Goal: Task Accomplishment & Management: Manage account settings

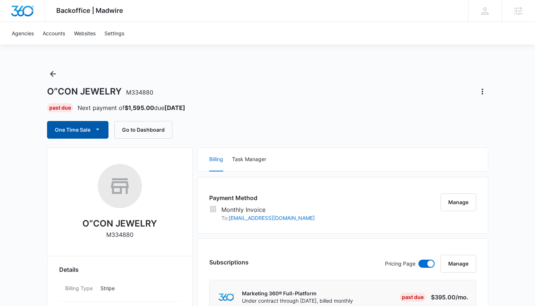
click at [83, 132] on button "One Time Sale" at bounding box center [77, 130] width 61 height 18
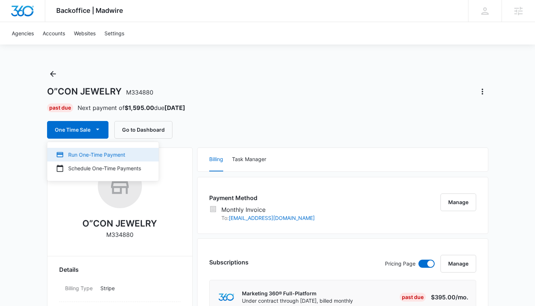
click at [86, 156] on div "Run One-Time Payment" at bounding box center [98, 155] width 85 height 8
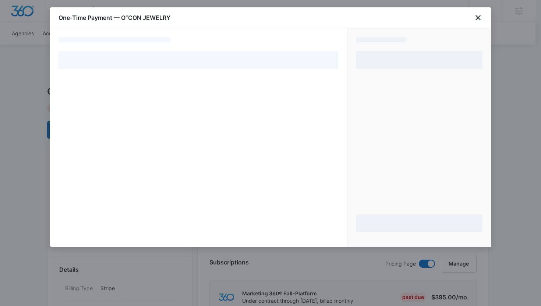
select select "MANUAL_INVOICE"
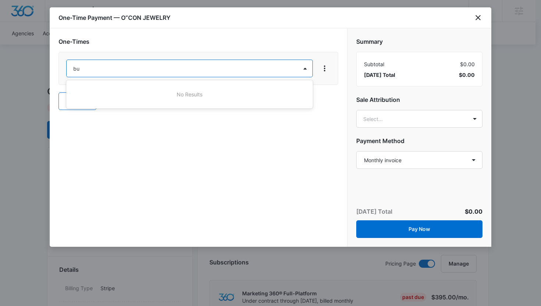
type input "b"
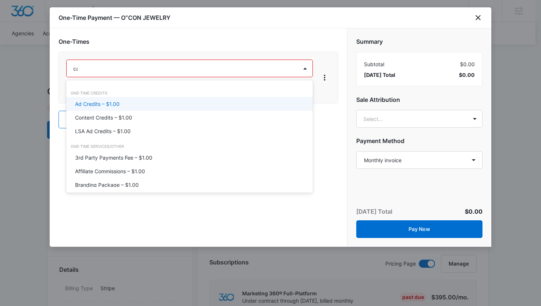
type input "can"
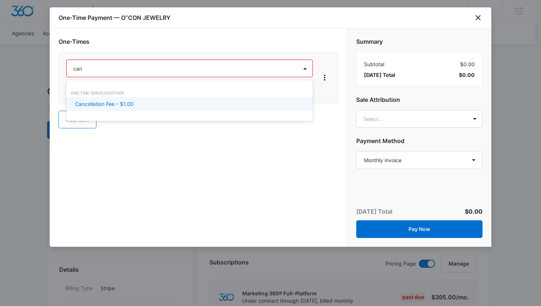
click at [210, 102] on div "Cancellation Fee – $1.00" at bounding box center [188, 104] width 227 height 8
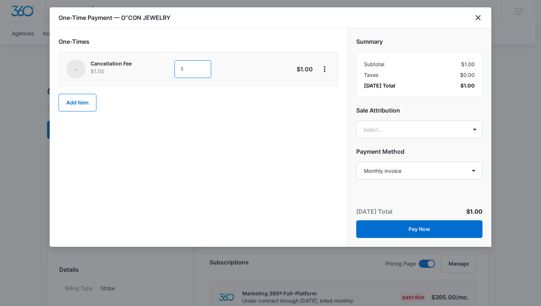
click at [188, 71] on input "1" at bounding box center [192, 69] width 37 height 18
type input "1595"
click at [236, 141] on div "One-Times Cancellation Fee $1.00 1595 $1,595.00 Add Item" at bounding box center [198, 137] width 297 height 219
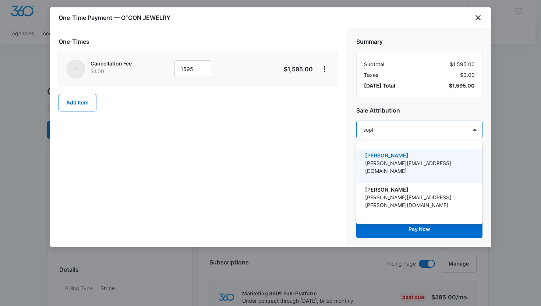
type input "[PERSON_NAME]"
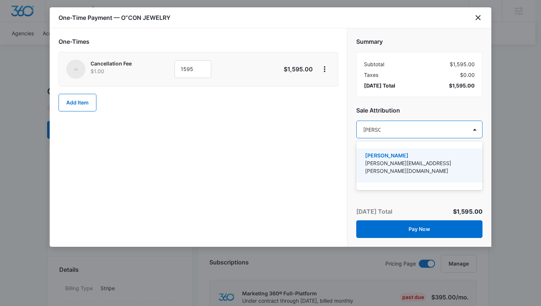
click at [381, 159] on p "[PERSON_NAME][EMAIL_ADDRESS][PERSON_NAME][DOMAIN_NAME]" at bounding box center [418, 166] width 107 height 15
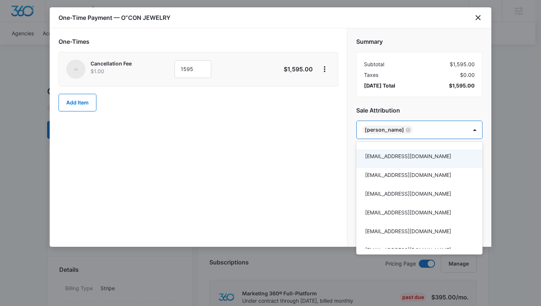
click at [336, 160] on div at bounding box center [270, 153] width 541 height 306
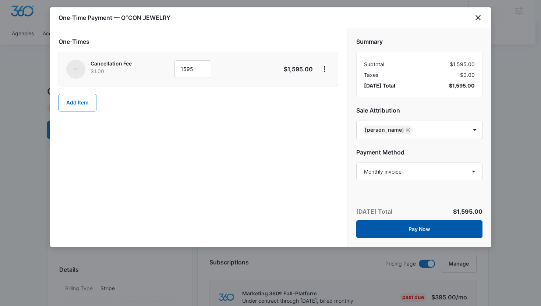
click at [408, 231] on button "Pay Now" at bounding box center [419, 229] width 126 height 18
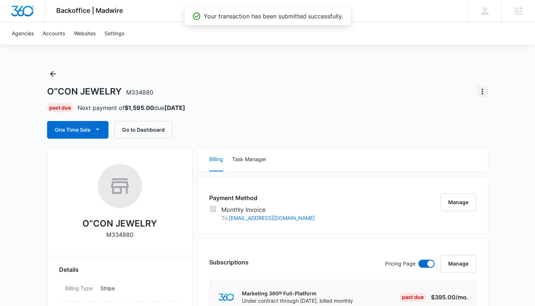
click at [483, 93] on icon "Actions" at bounding box center [482, 91] width 9 height 9
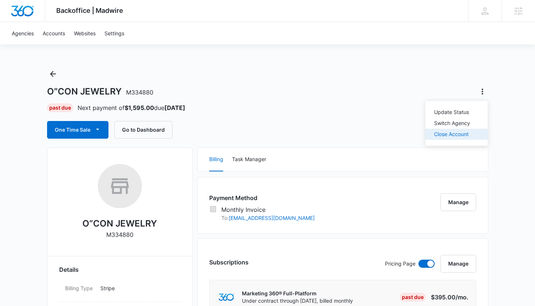
click at [460, 135] on div "Close Account" at bounding box center [453, 134] width 36 height 5
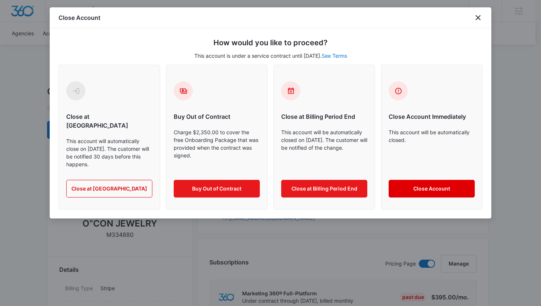
click at [428, 182] on button "Close Account" at bounding box center [432, 189] width 86 height 18
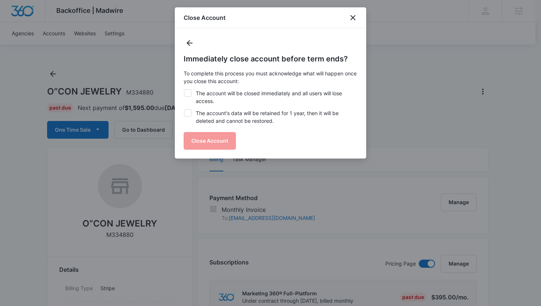
click at [204, 95] on label "The account will be closed immediately and all users will lose access." at bounding box center [271, 96] width 174 height 15
click at [184, 90] on input "The account will be closed immediately and all users will lose access." at bounding box center [184, 89] width 0 height 0
checkbox input "true"
click at [208, 119] on label "The account's data will be retained for 1 year, then it will be deleted and can…" at bounding box center [271, 116] width 174 height 15
click at [184, 110] on input "The account's data will be retained for 1 year, then it will be deleted and can…" at bounding box center [184, 109] width 0 height 0
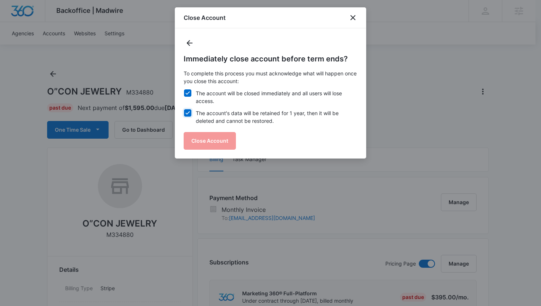
checkbox input "true"
click at [204, 139] on button "Close Account" at bounding box center [210, 141] width 52 height 18
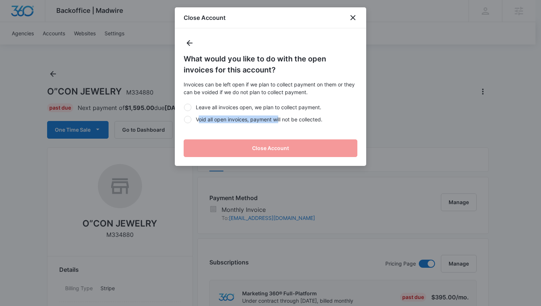
drag, startPoint x: 200, startPoint y: 121, endPoint x: 279, endPoint y: 121, distance: 78.4
click at [279, 121] on label "Void all open invoices, payment will not be collected." at bounding box center [271, 120] width 174 height 8
click at [260, 119] on label "Void all open invoices, payment will not be collected." at bounding box center [271, 120] width 174 height 8
click at [184, 119] on input "Void all open invoices, payment will not be collected." at bounding box center [184, 119] width 0 height 0
radio input "true"
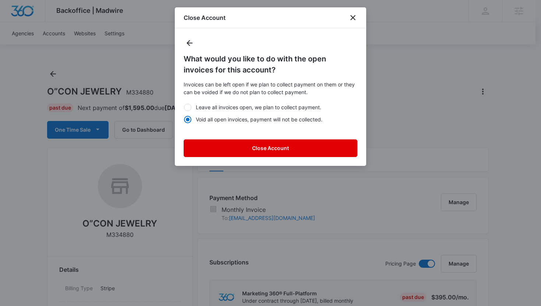
click at [260, 148] on button "Close Account" at bounding box center [271, 148] width 174 height 18
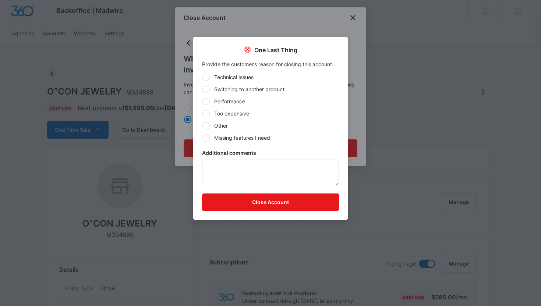
click at [217, 128] on label "Other" at bounding box center [270, 126] width 137 height 8
click at [202, 126] on input "Other" at bounding box center [202, 125] width 0 height 0
radio input "true"
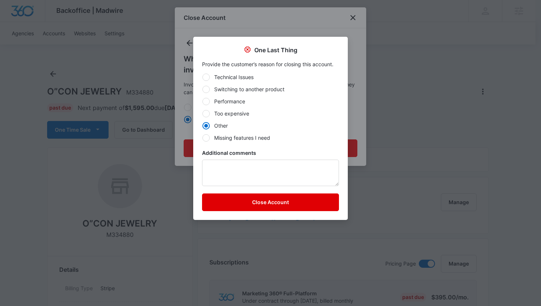
click at [264, 204] on button "Close Account" at bounding box center [270, 203] width 137 height 18
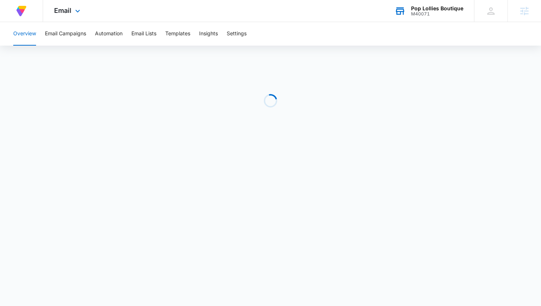
click at [417, 12] on div "M40071" at bounding box center [437, 13] width 52 height 5
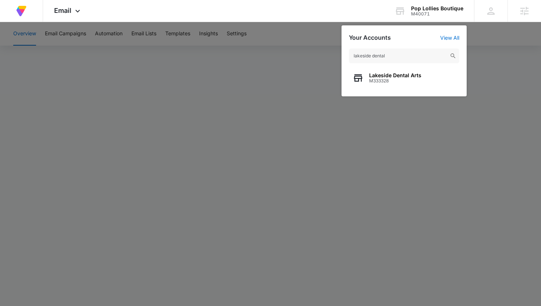
type input "lakeside dental"
click at [381, 71] on div "Lakeside Dental Arts M333328" at bounding box center [404, 78] width 110 height 22
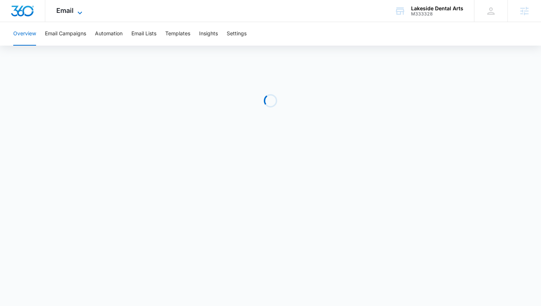
click at [70, 10] on span "Email" at bounding box center [64, 11] width 17 height 8
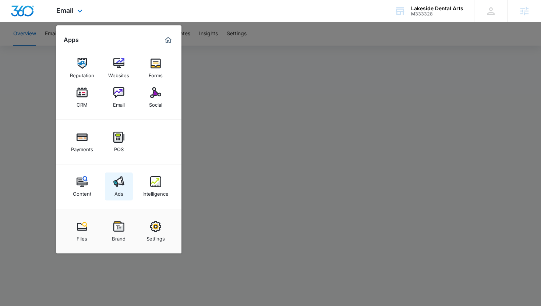
click at [117, 188] on div "Ads" at bounding box center [118, 192] width 9 height 10
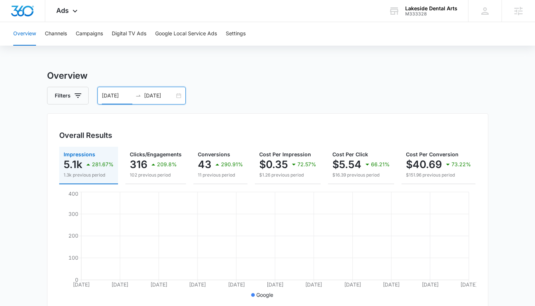
click at [112, 93] on input "09/08/2025" at bounding box center [117, 96] width 31 height 8
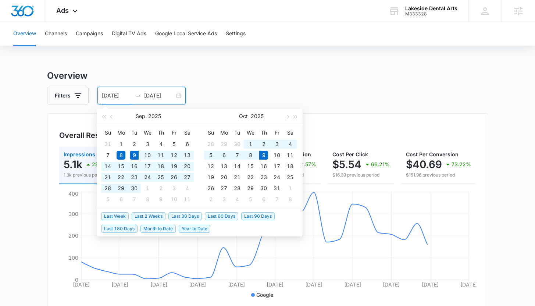
click at [192, 216] on span "Last 30 Days" at bounding box center [185, 216] width 33 height 8
type input "09/09/2025"
type input "10/09/2025"
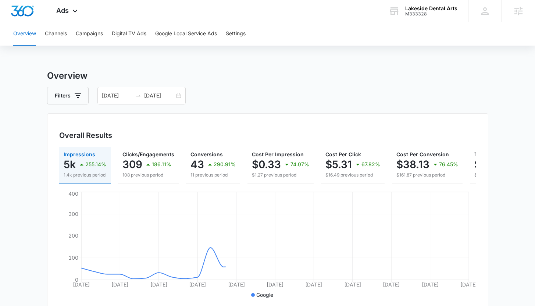
click at [235, 98] on div "Filters 09/09/2025 10/09/2025" at bounding box center [268, 96] width 442 height 18
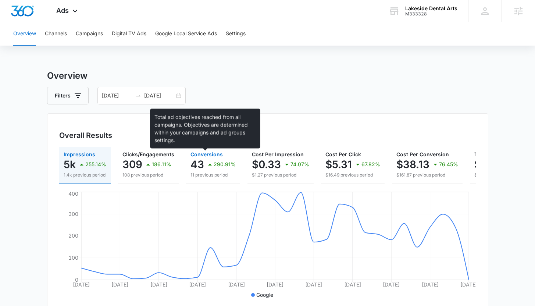
click at [199, 154] on span "Conversions" at bounding box center [207, 154] width 32 height 6
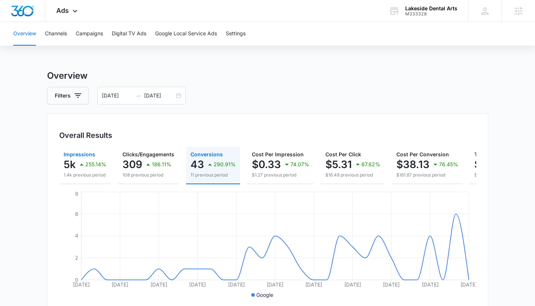
click at [74, 160] on p "5k" at bounding box center [70, 165] width 12 height 12
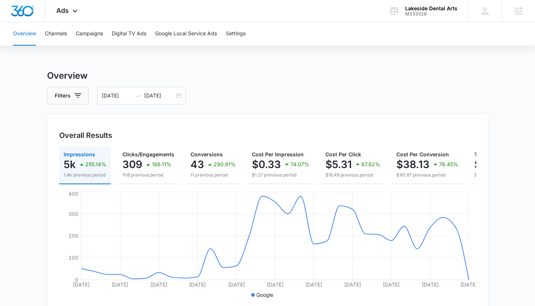
click at [411, 13] on div "M333328" at bounding box center [432, 13] width 52 height 5
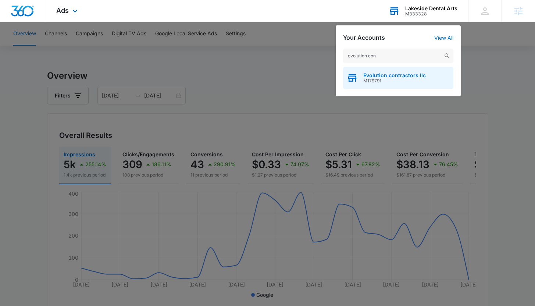
type input "evolution con"
click at [387, 82] on span "M179791" at bounding box center [395, 80] width 63 height 5
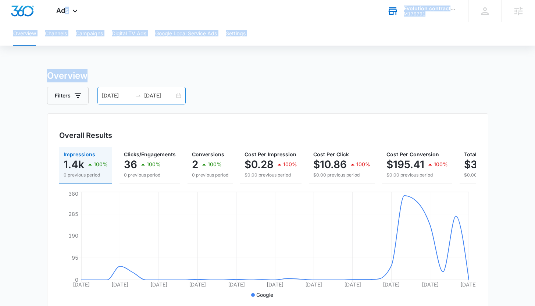
drag, startPoint x: 65, startPoint y: 14, endPoint x: 180, endPoint y: 93, distance: 140.5
click at [180, 92] on div "Ads Apps Reputation Websites Forms CRM Email Social Payments POS Content Ads In…" at bounding box center [267, 299] width 535 height 598
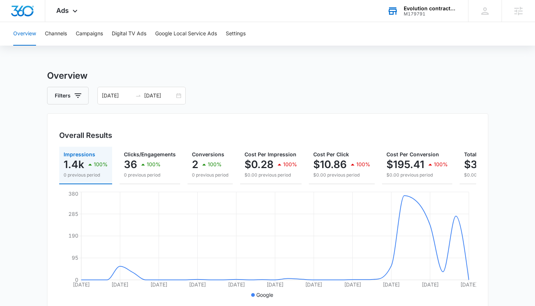
click at [259, 71] on h3 "Overview" at bounding box center [268, 75] width 442 height 13
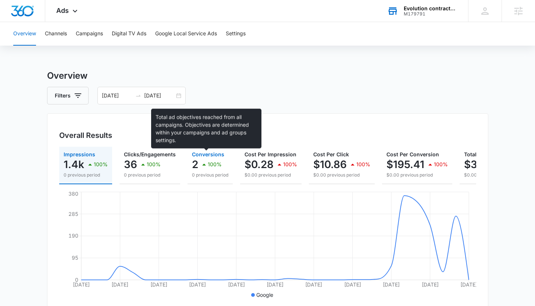
click at [196, 157] on div "2 100%" at bounding box center [210, 164] width 36 height 15
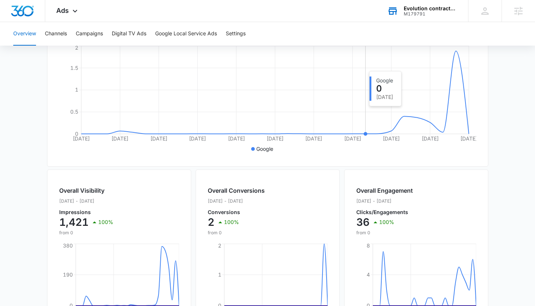
scroll to position [148, 0]
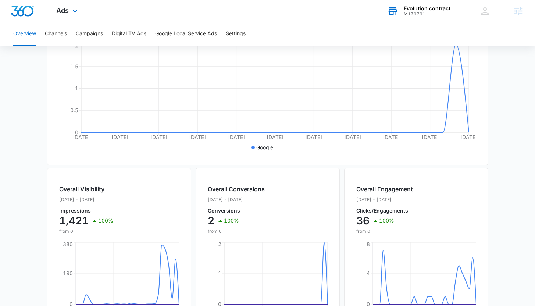
click at [70, 13] on div "Ads Apps Reputation Websites Forms CRM Email Social Payments POS Content Ads In…" at bounding box center [67, 11] width 45 height 22
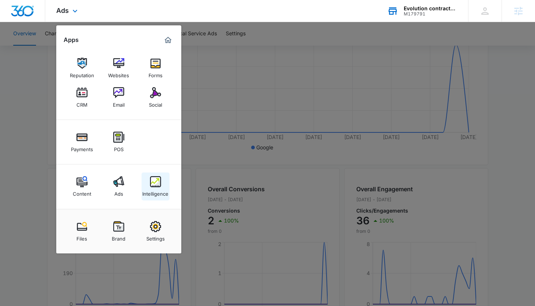
click at [156, 179] on img at bounding box center [155, 181] width 11 height 11
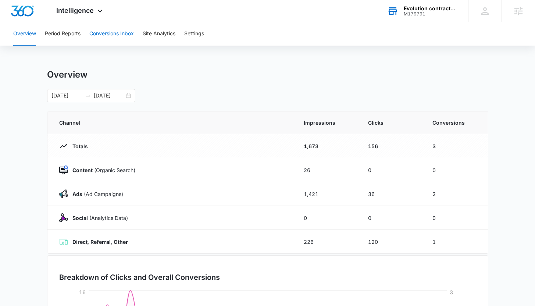
click at [106, 39] on button "Conversions Inbox" at bounding box center [111, 34] width 45 height 24
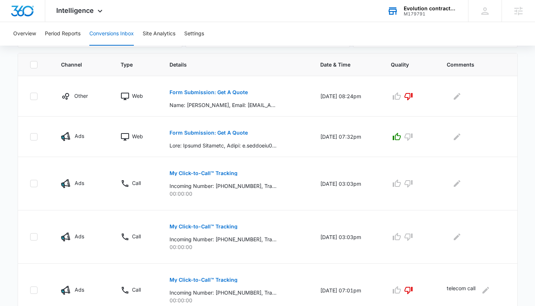
scroll to position [162, 0]
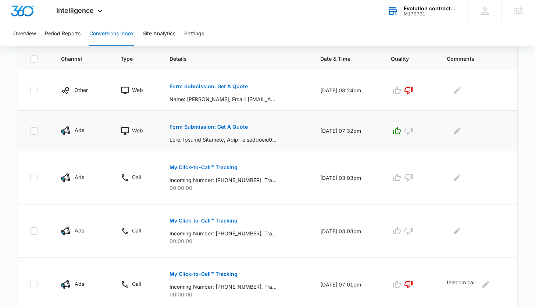
click at [180, 128] on p "Form Submission: Get A Quote" at bounding box center [209, 126] width 78 height 5
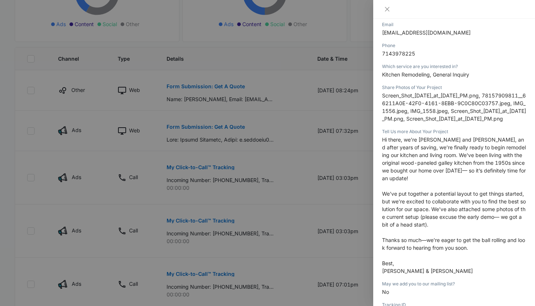
scroll to position [121, 0]
click at [386, 6] on button "Close" at bounding box center [387, 9] width 10 height 7
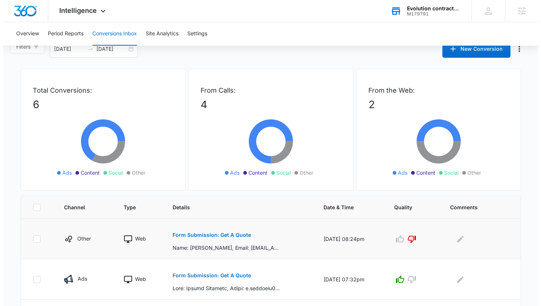
scroll to position [0, 0]
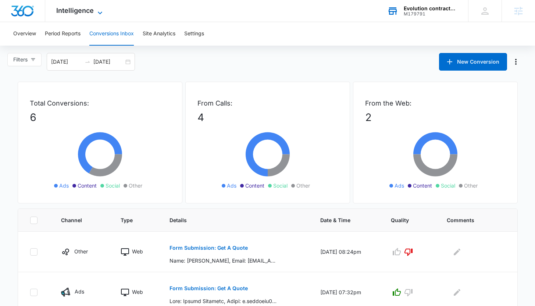
click at [90, 10] on span "Intelligence" at bounding box center [75, 11] width 38 height 8
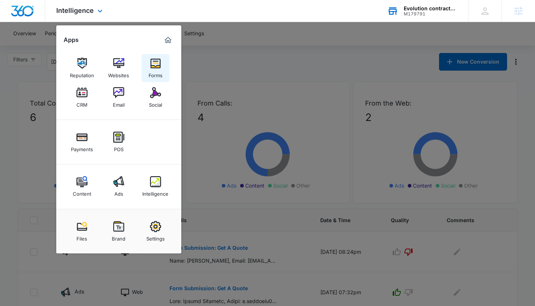
click at [160, 71] on div "Forms" at bounding box center [156, 74] width 14 height 10
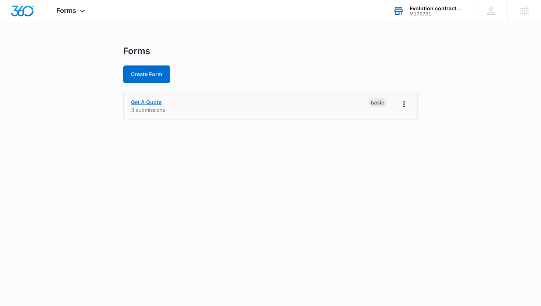
click at [141, 104] on link "Get A Quote" at bounding box center [146, 102] width 31 height 6
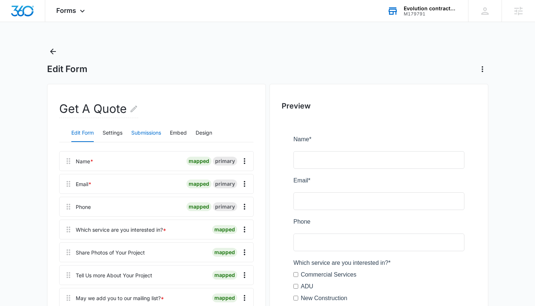
click at [157, 135] on button "Submissions" at bounding box center [146, 133] width 30 height 18
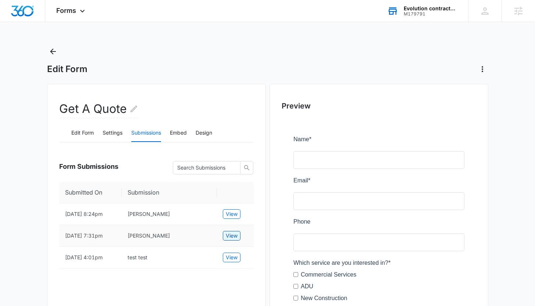
click at [230, 240] on span "View" at bounding box center [232, 236] width 12 height 8
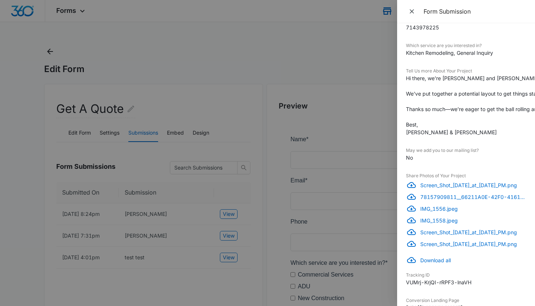
scroll to position [169, 0]
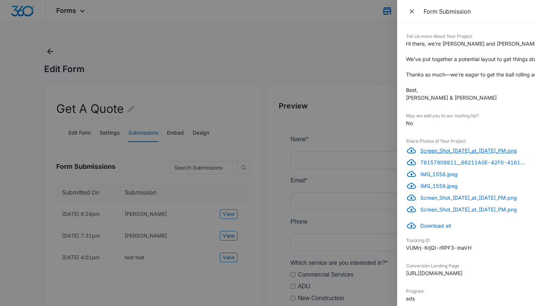
click at [430, 149] on p "Screen_Shot_2025-10-07_at_6.14.51_PM.png" at bounding box center [474, 151] width 106 height 8
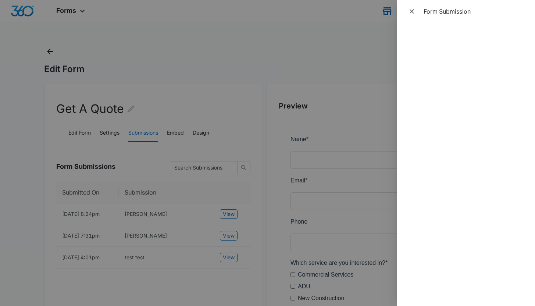
scroll to position [235, 449]
drag, startPoint x: 407, startPoint y: 208, endPoint x: 426, endPoint y: 211, distance: 19.4
click at [426, 211] on div "Downloading external files could be dangerous. We recommend scanning files from…" at bounding box center [466, 164] width 138 height 283
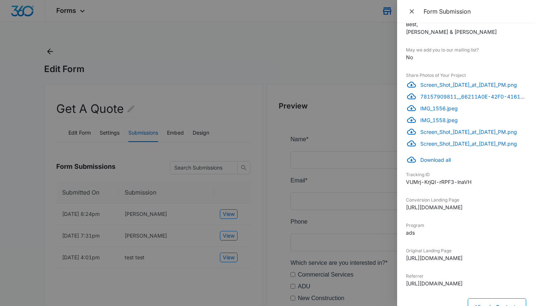
drag, startPoint x: 522, startPoint y: 208, endPoint x: 404, endPoint y: 208, distance: 117.8
click at [404, 208] on div "Downloading external files could be dangerous. We recommend scanning files from…" at bounding box center [466, 164] width 138 height 283
copy dd "https://evolutioncontractorsllc.com/expert-residential-general-contracting-for-…"
click at [413, 13] on icon "Close" at bounding box center [412, 11] width 4 height 4
